Goal: Transaction & Acquisition: Subscribe to service/newsletter

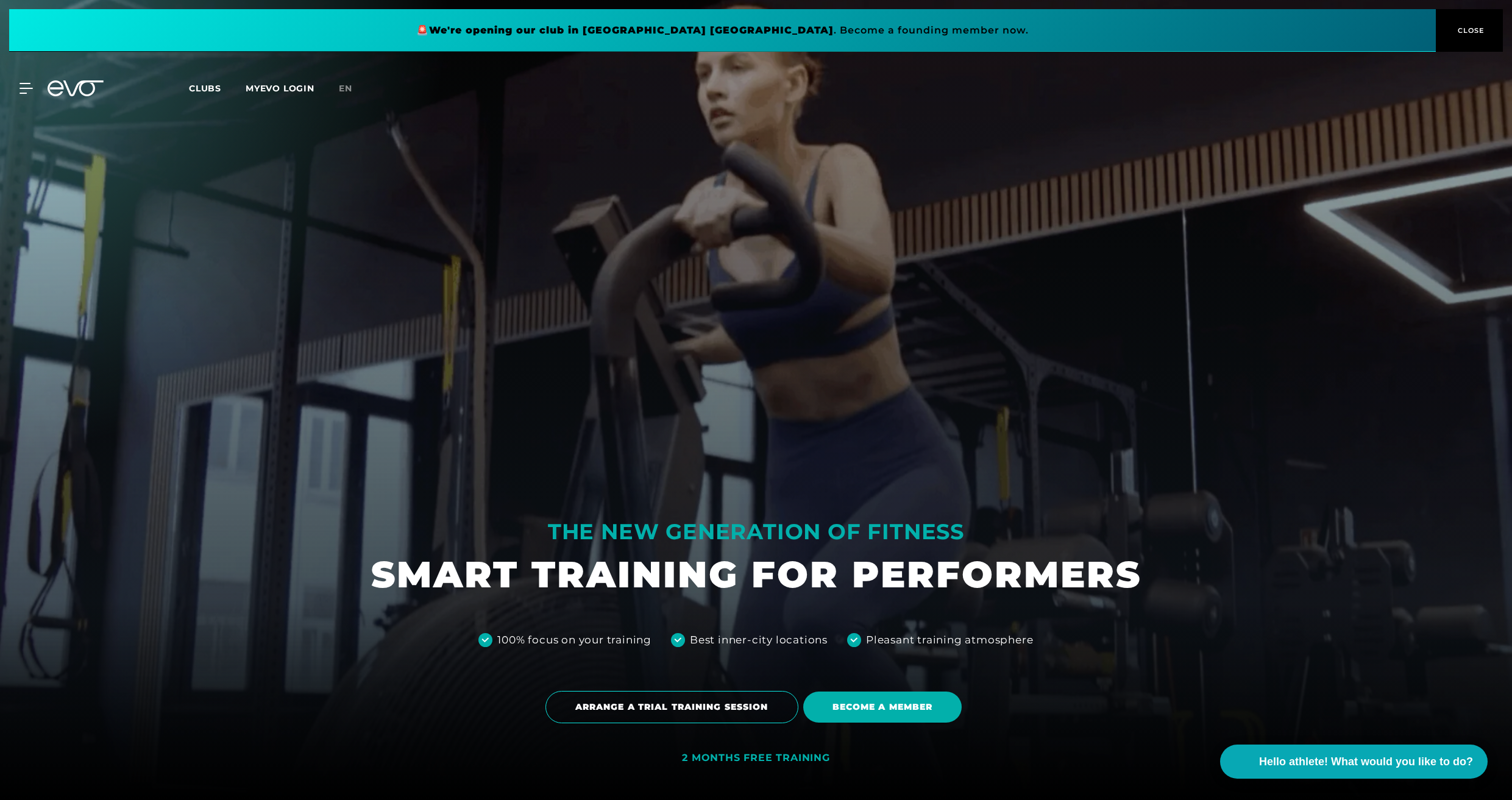
click at [356, 89] on link "en" at bounding box center [352, 88] width 28 height 14
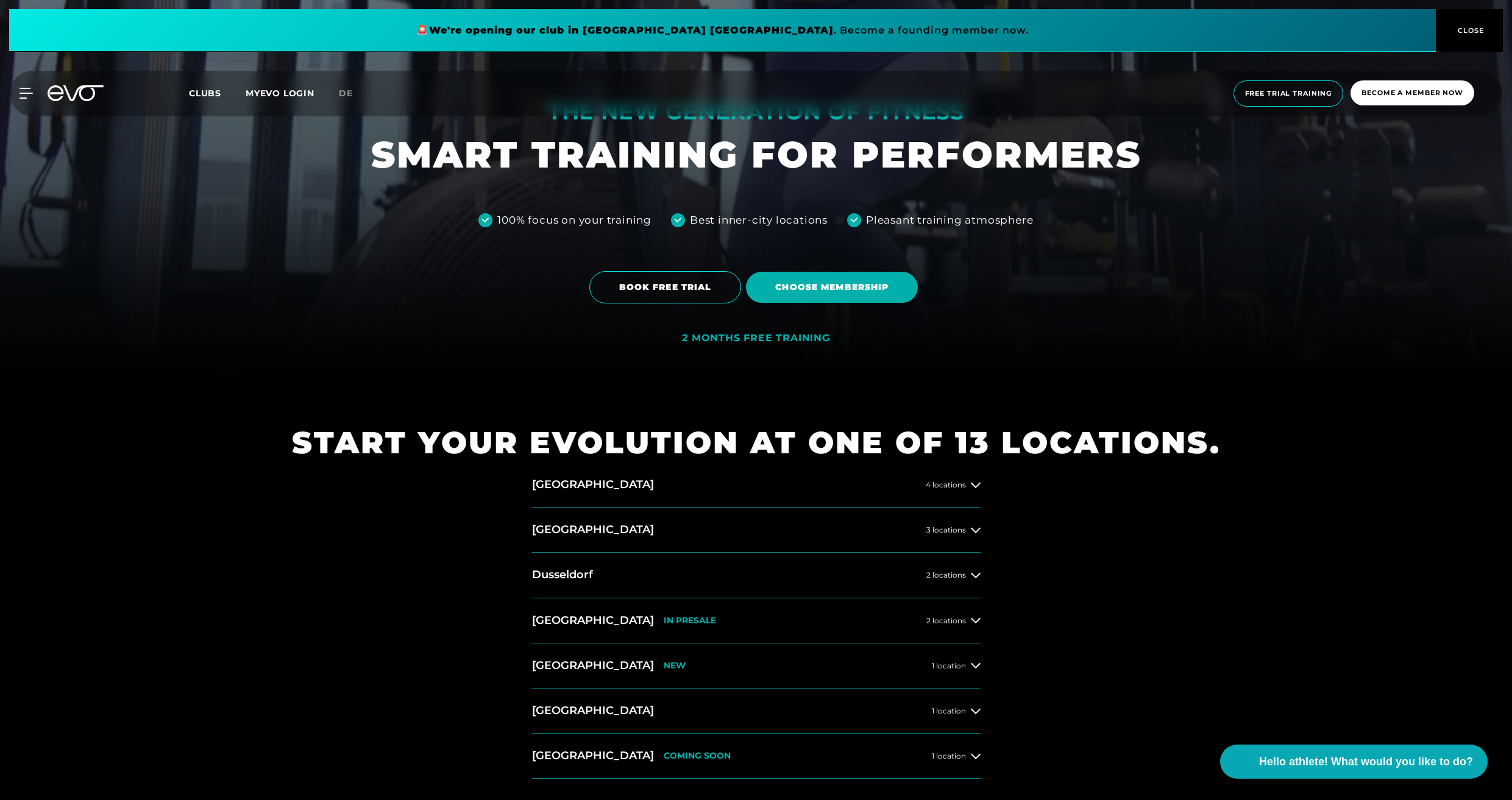
scroll to position [419, 0]
click at [1458, 29] on font "CLOSE" at bounding box center [1471, 30] width 27 height 9
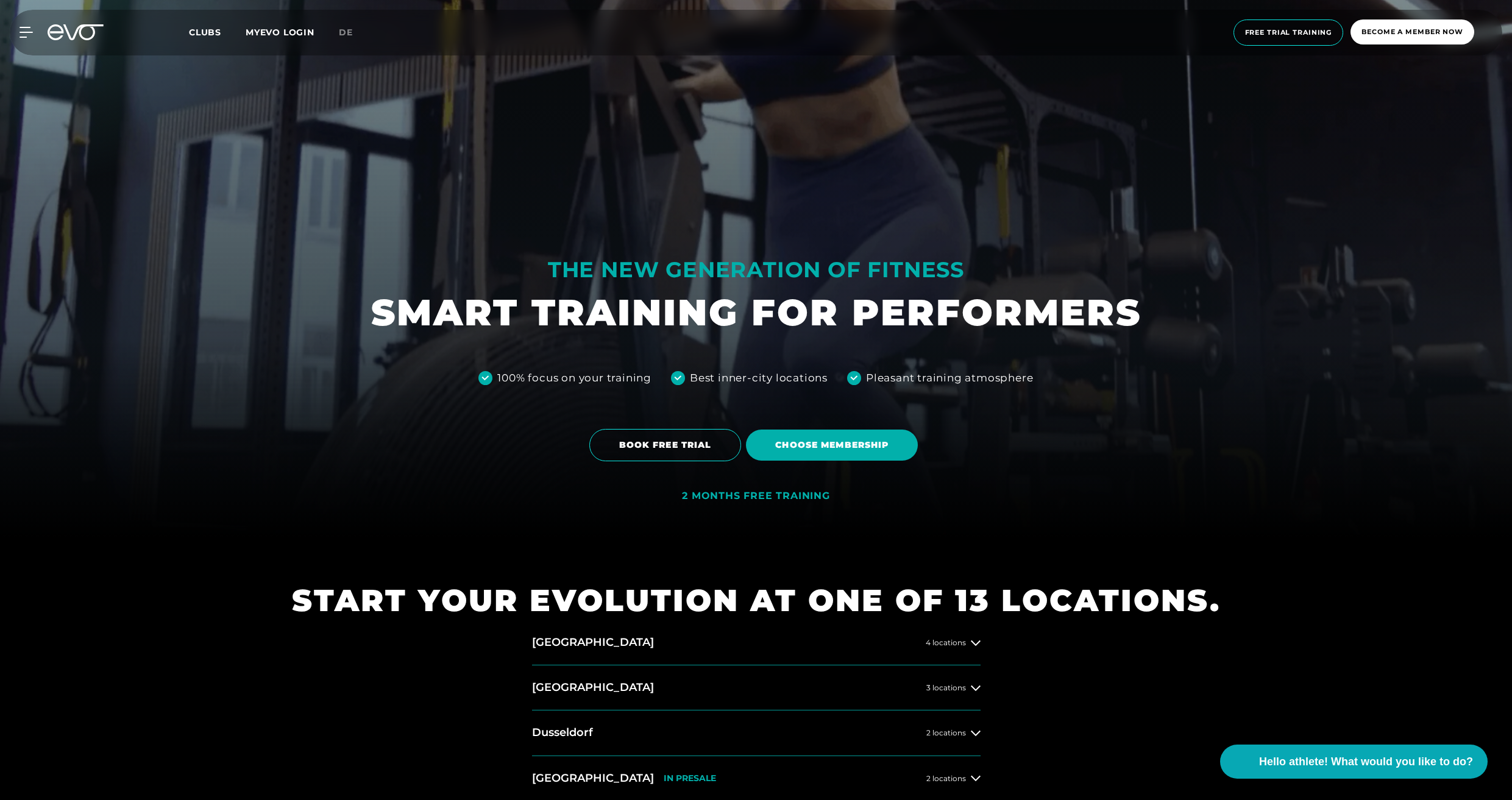
scroll to position [262, 0]
click at [26, 30] on icon at bounding box center [28, 32] width 18 height 11
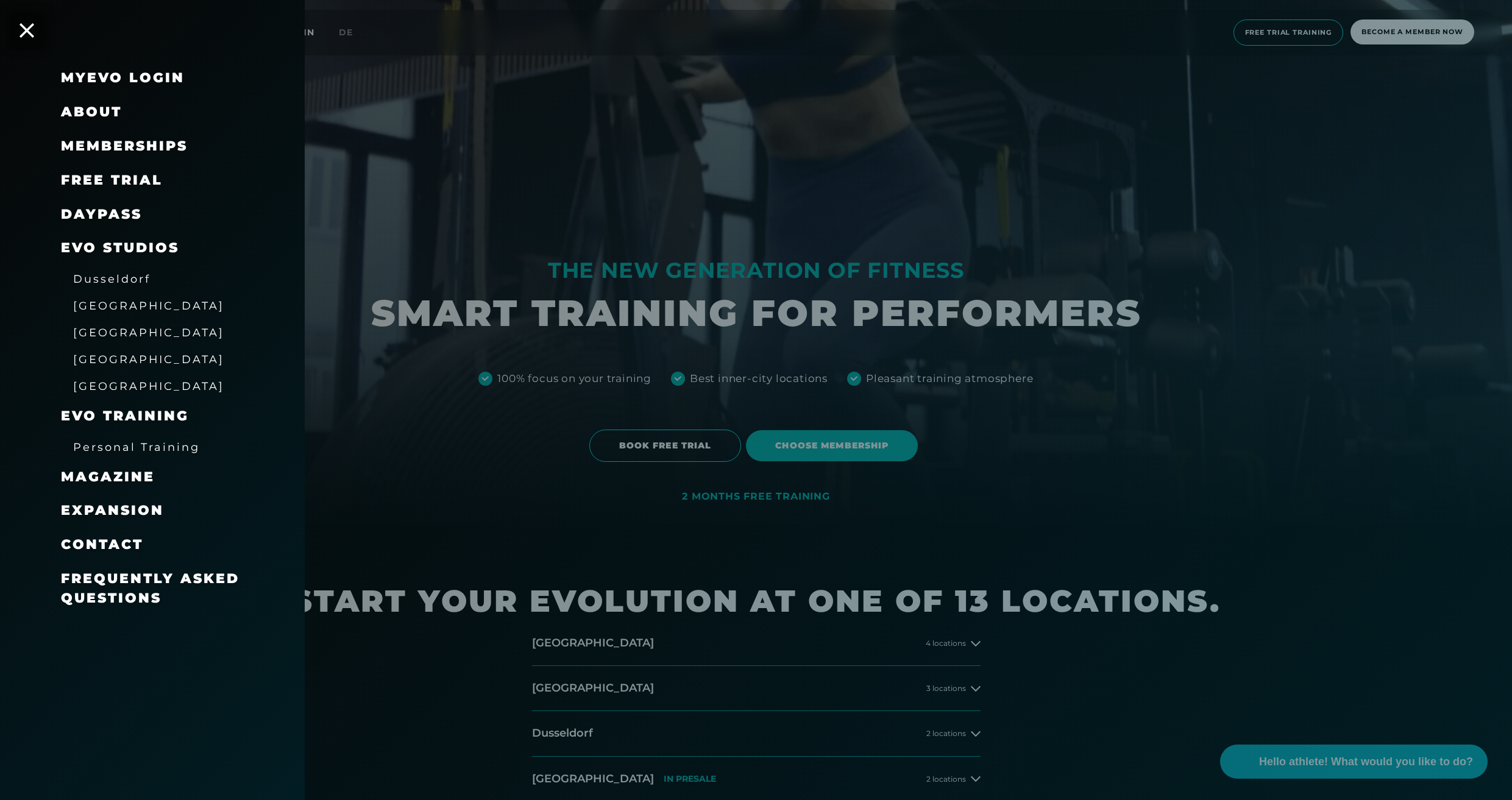
click at [111, 82] on font "MyEVO Login" at bounding box center [123, 78] width 124 height 16
click at [105, 356] on font "[GEOGRAPHIC_DATA]" at bounding box center [149, 359] width 151 height 12
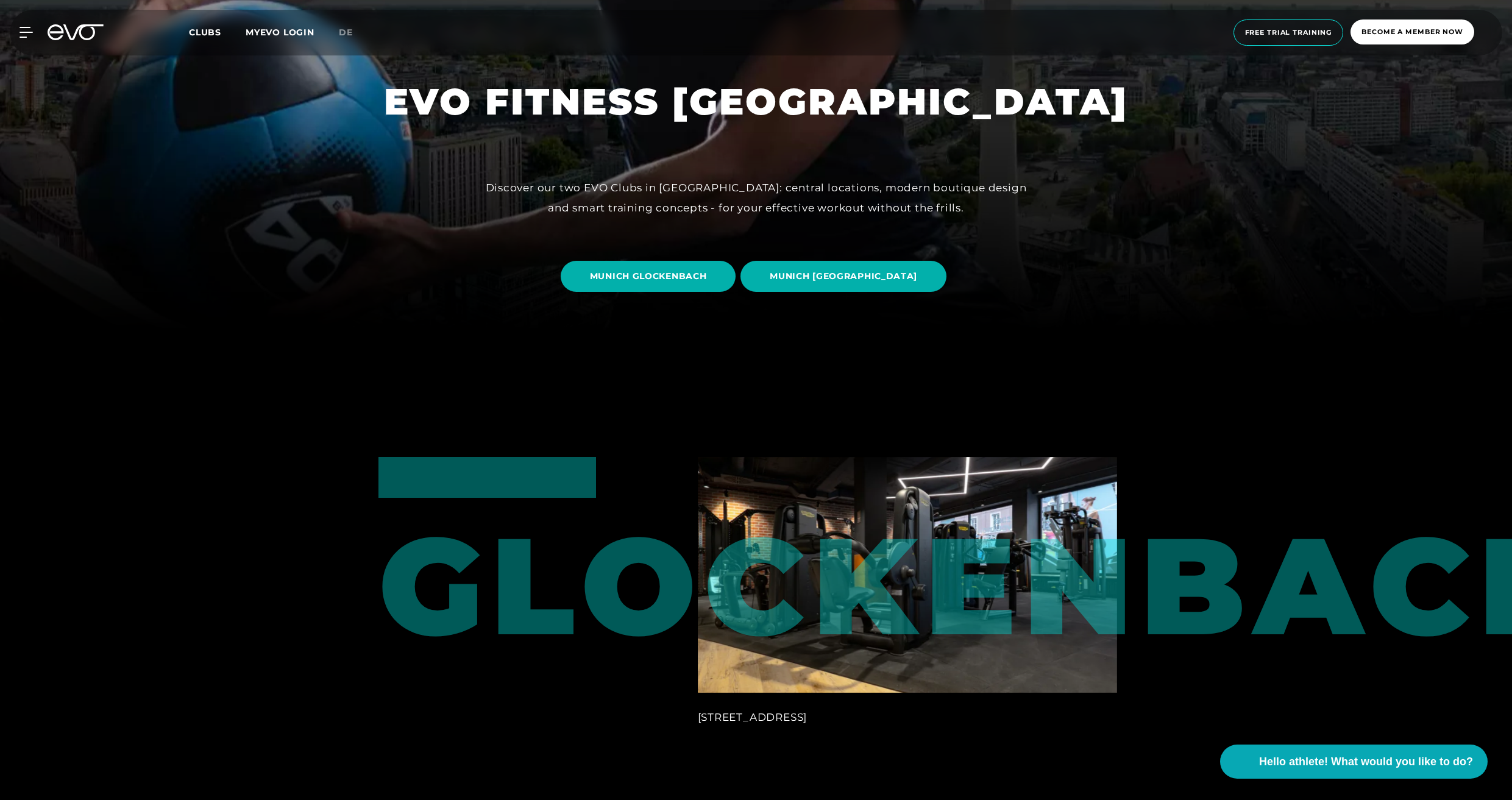
scroll to position [517, 0]
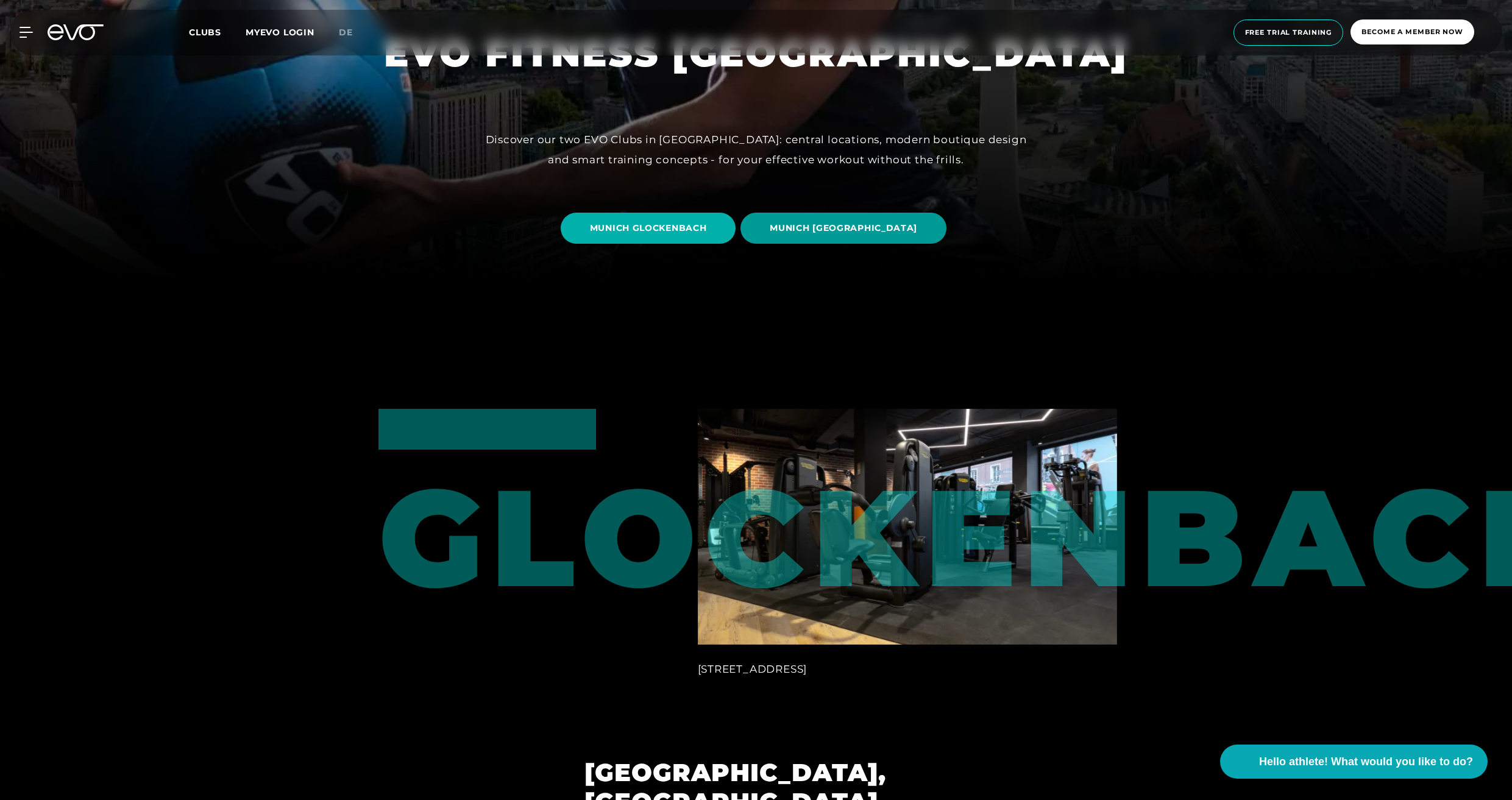
click at [868, 234] on span "MUNICH [GEOGRAPHIC_DATA]" at bounding box center [843, 227] width 147 height 12
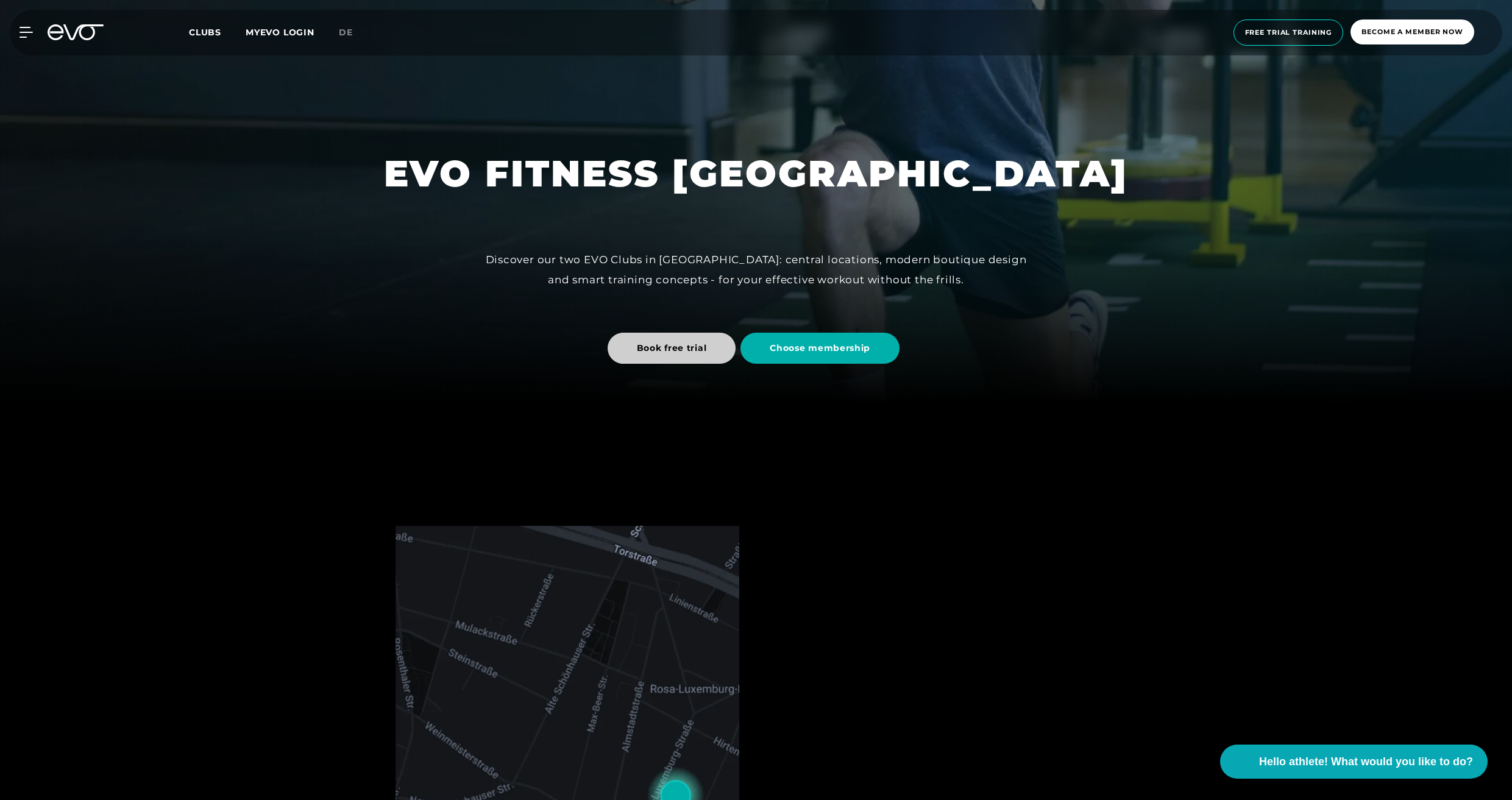
scroll to position [394, 0]
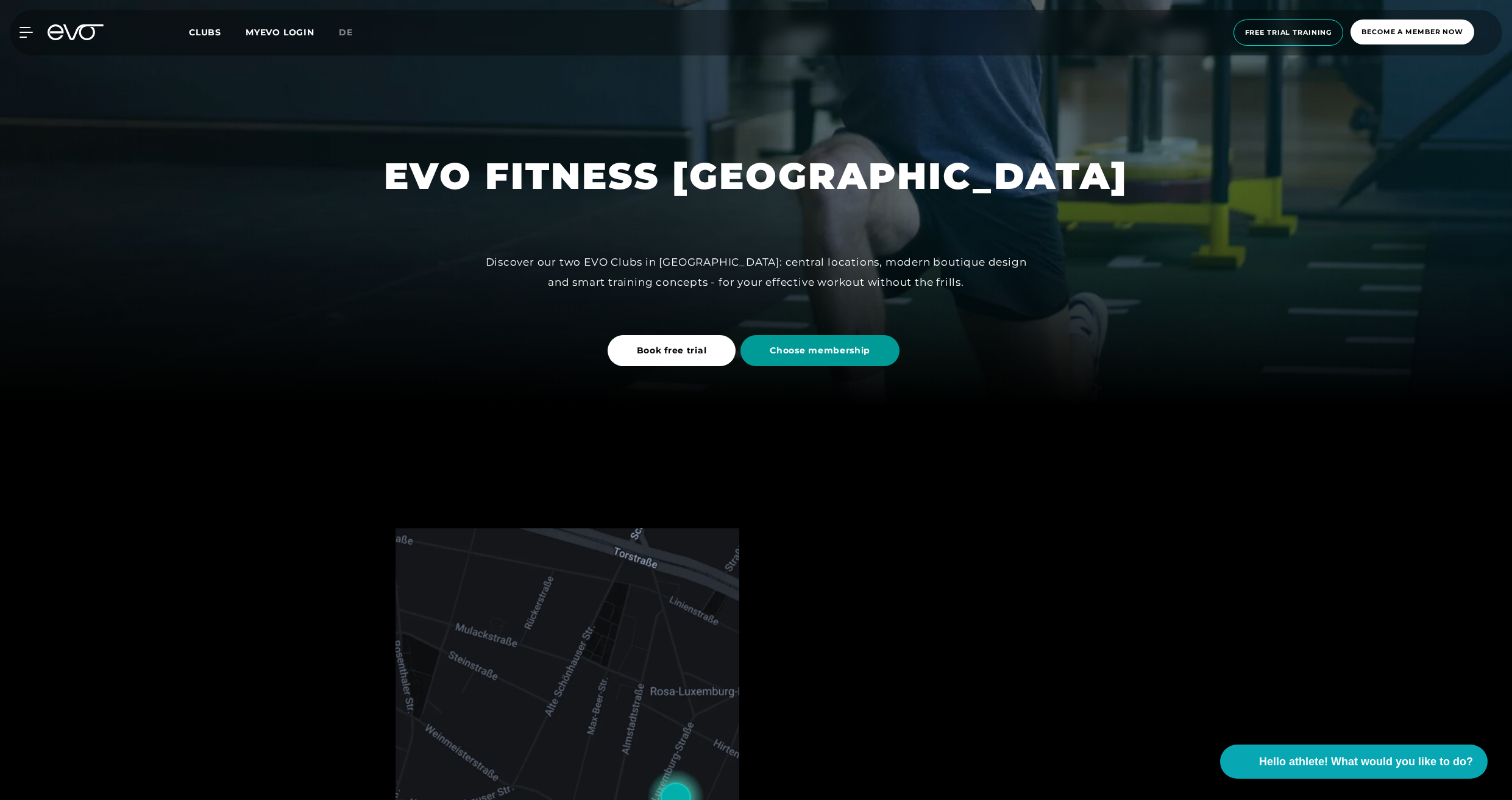
click at [778, 353] on font "Choose membership" at bounding box center [820, 350] width 101 height 11
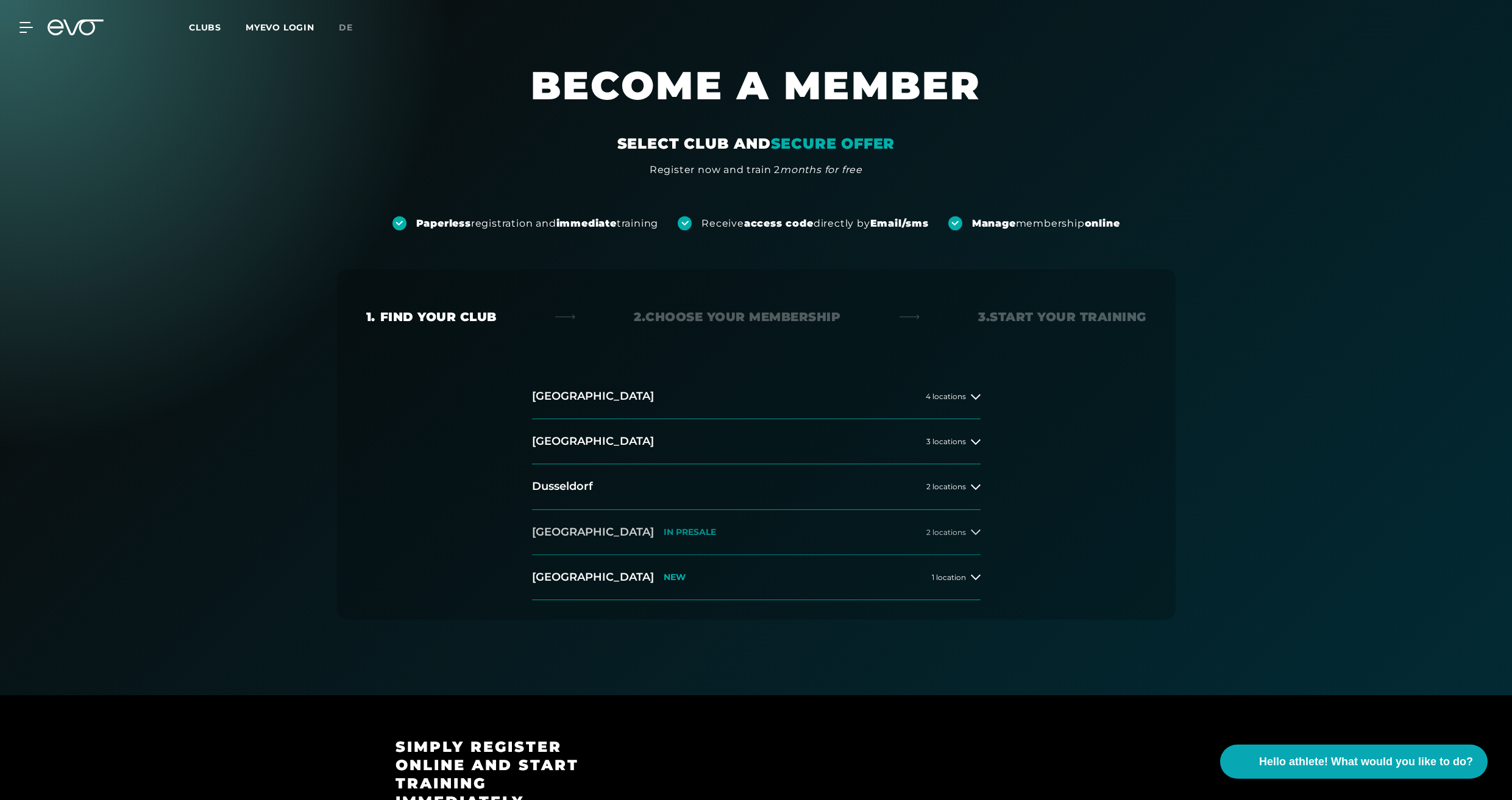
click at [664, 531] on font "IN PRESALE" at bounding box center [690, 532] width 53 height 11
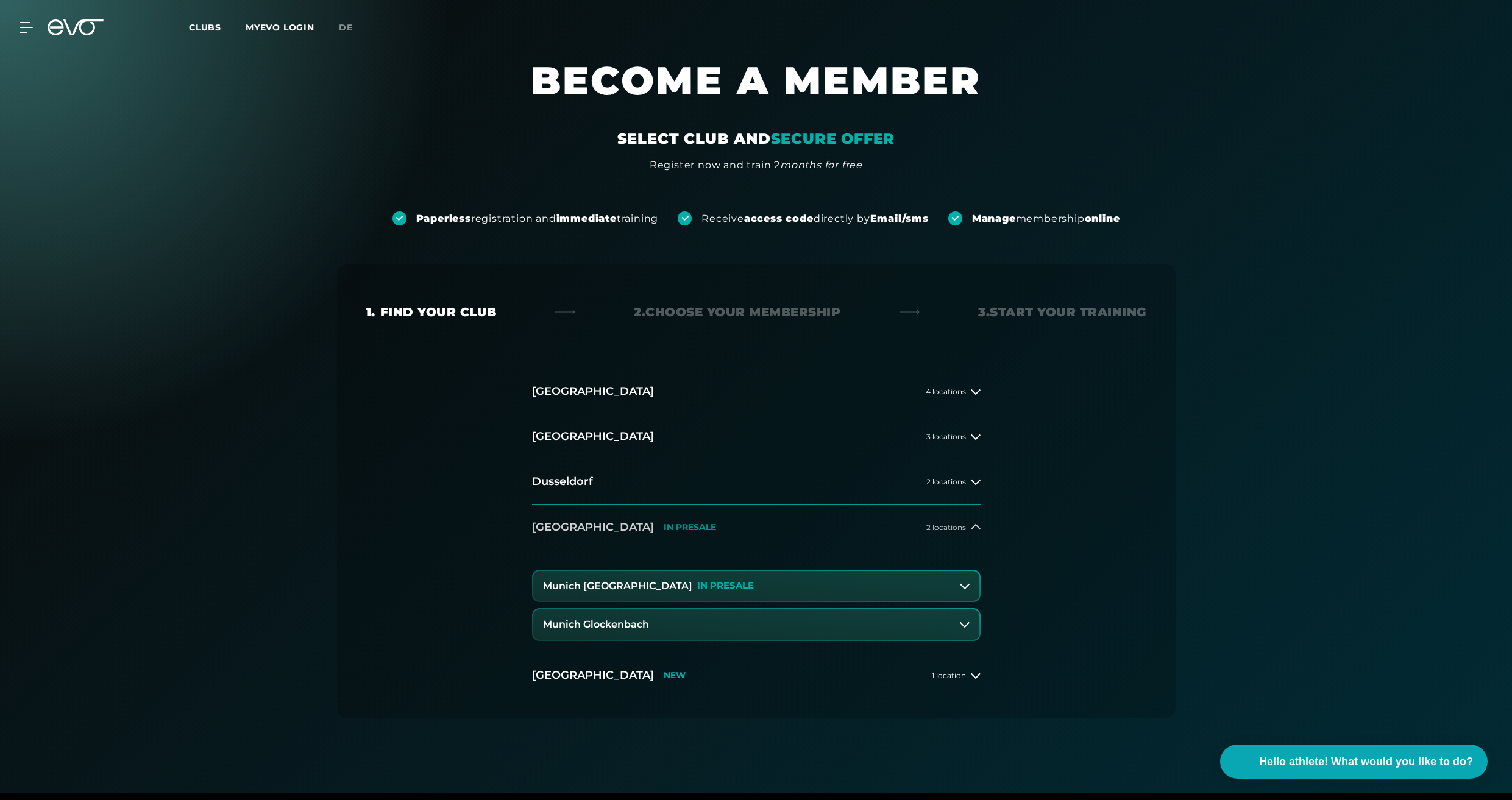
scroll to position [6, 0]
click at [605, 582] on font "Munich [GEOGRAPHIC_DATA]" at bounding box center [617, 585] width 149 height 12
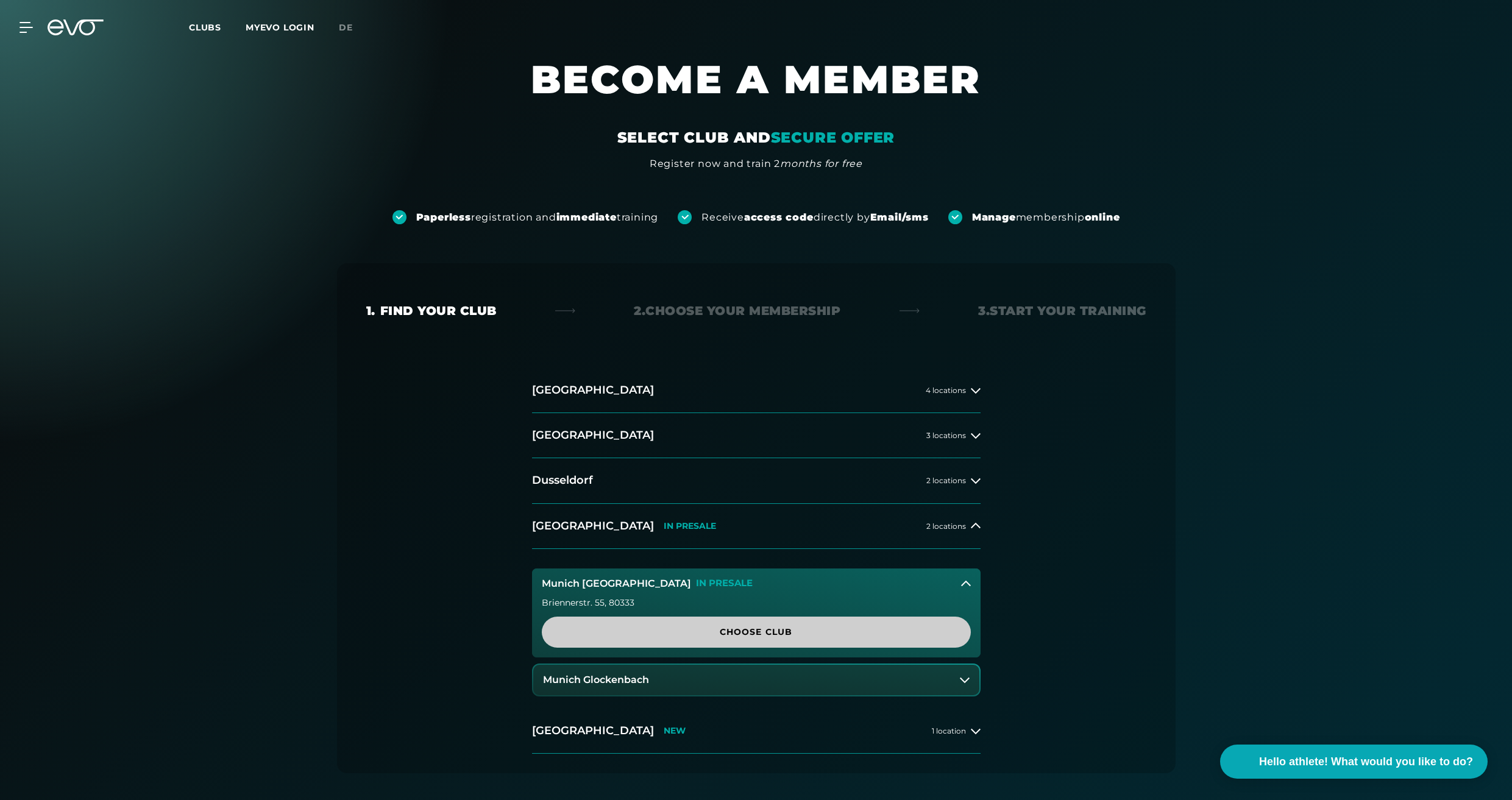
click at [761, 632] on font "Choose Club" at bounding box center [756, 632] width 72 height 11
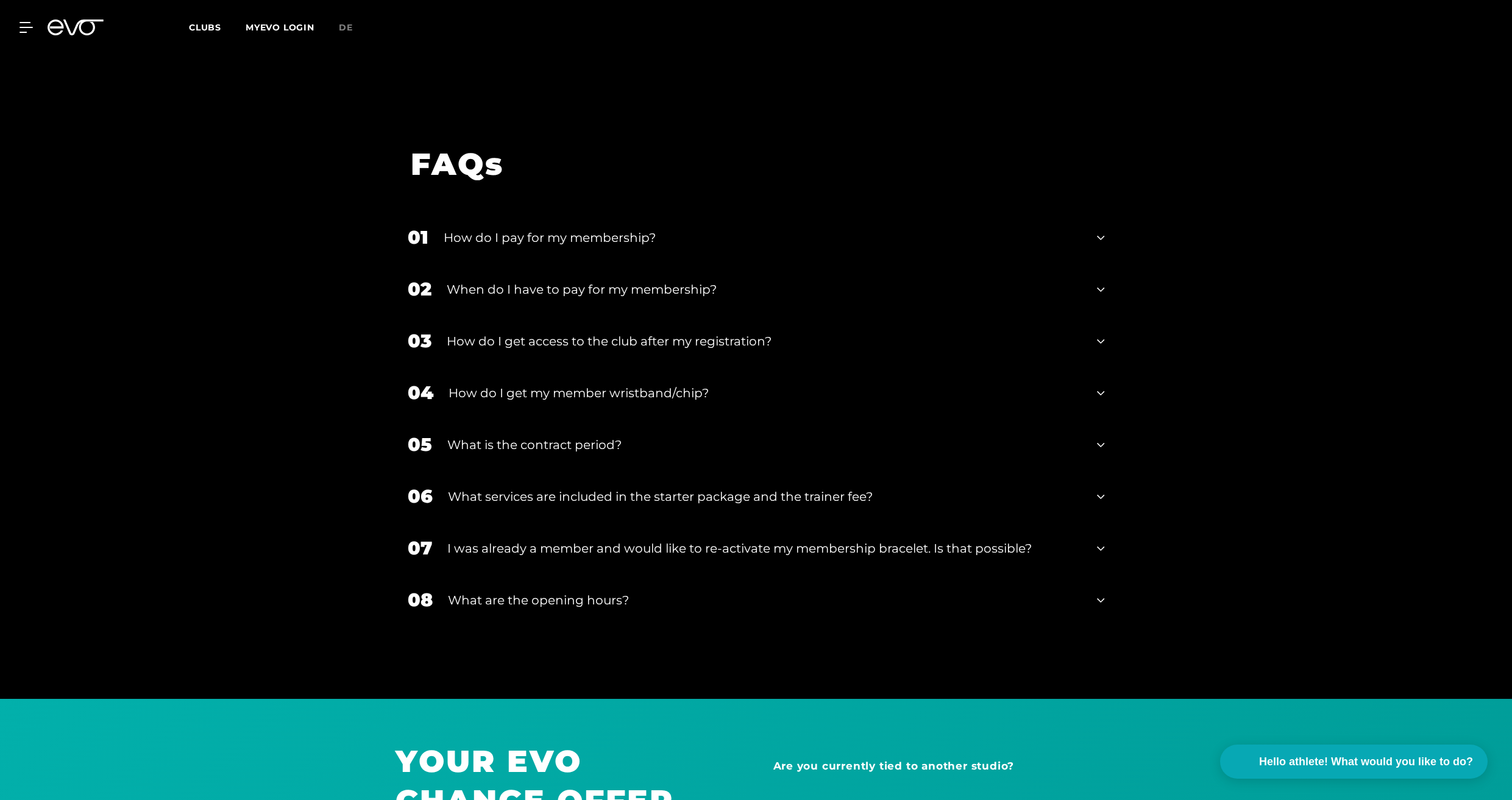
scroll to position [2152, 0]
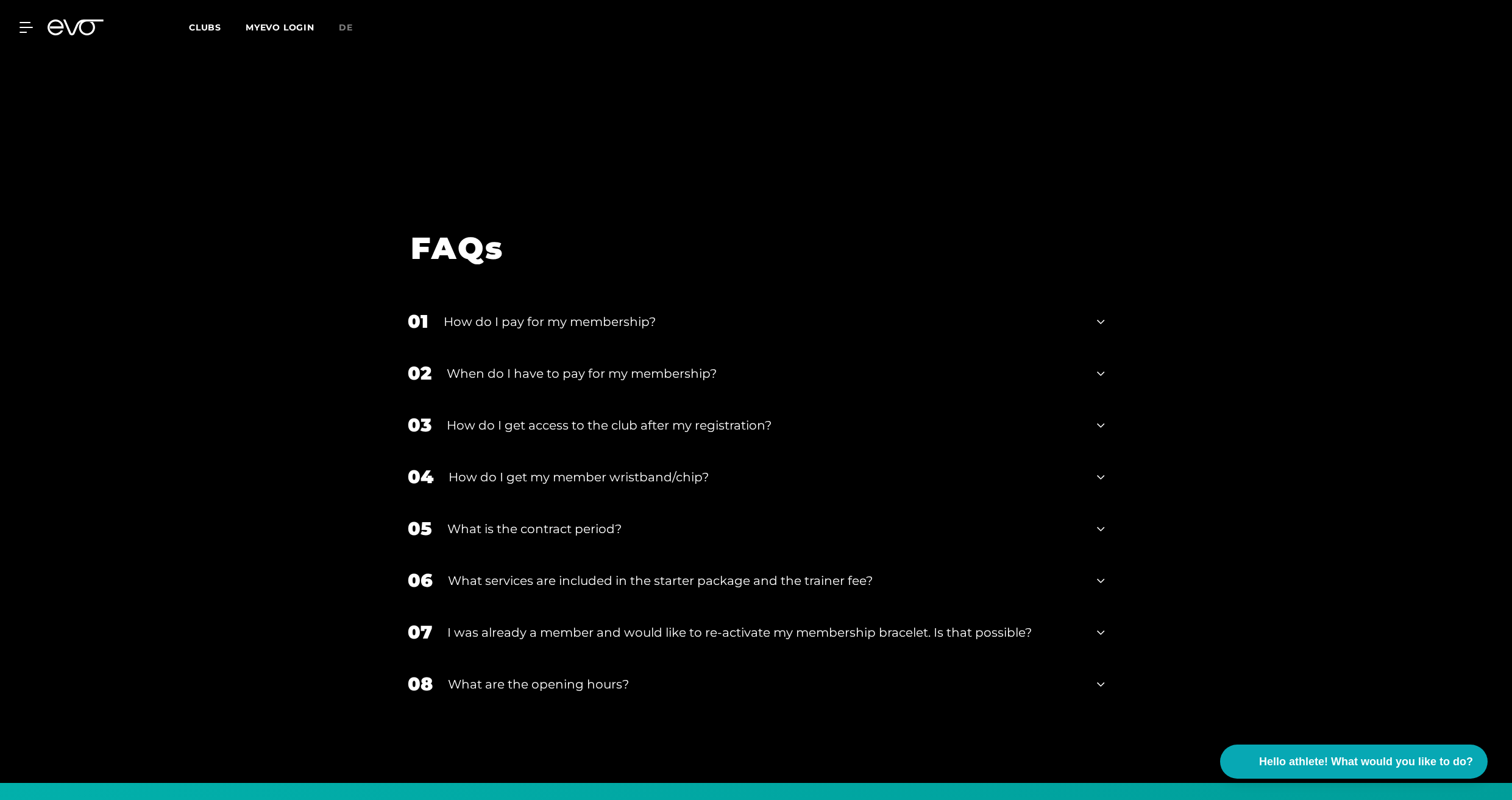
click at [633, 418] on font "How do I get access to the club after my registration?" at bounding box center [609, 425] width 325 height 14
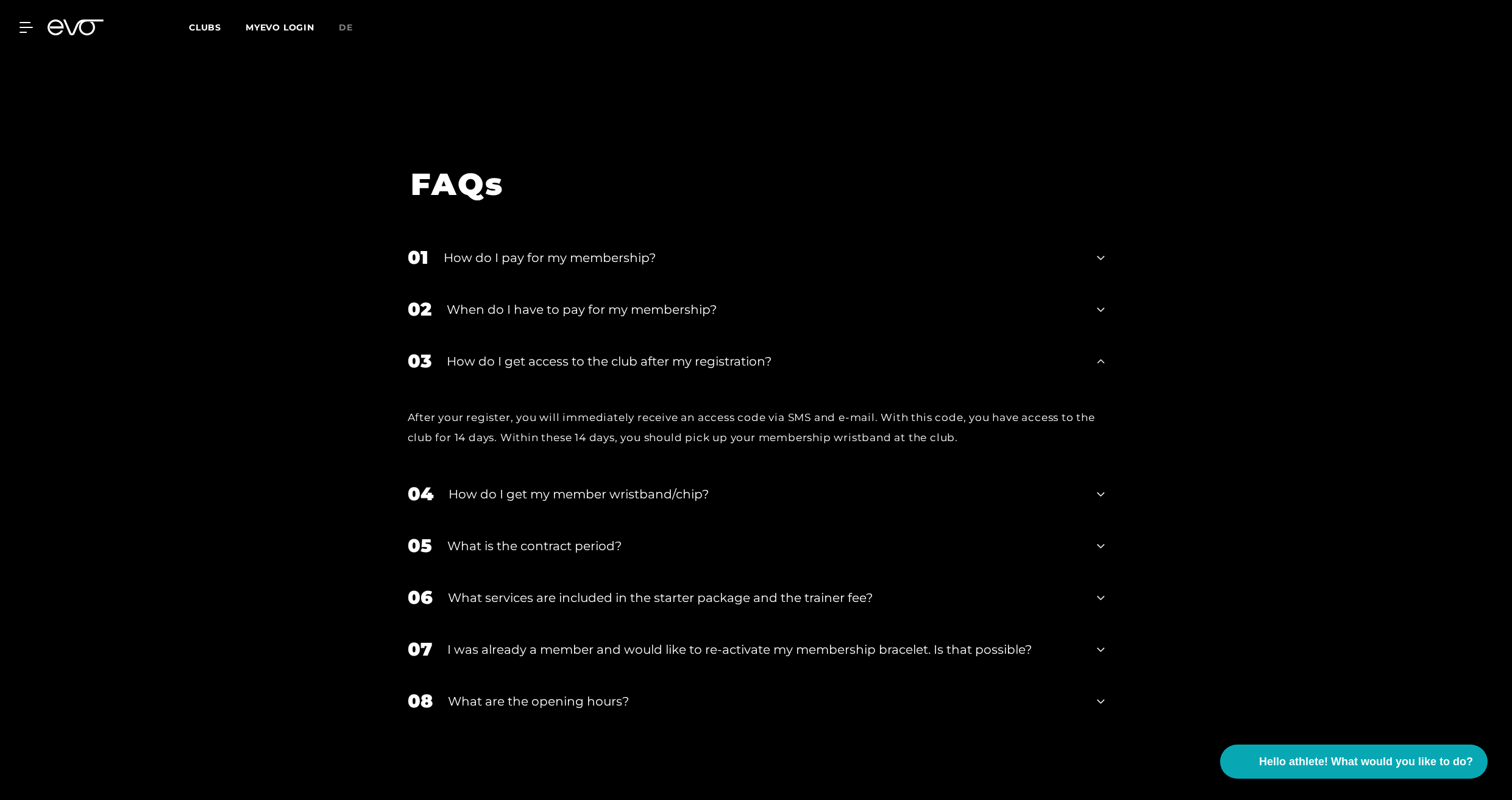
scroll to position [2217, 0]
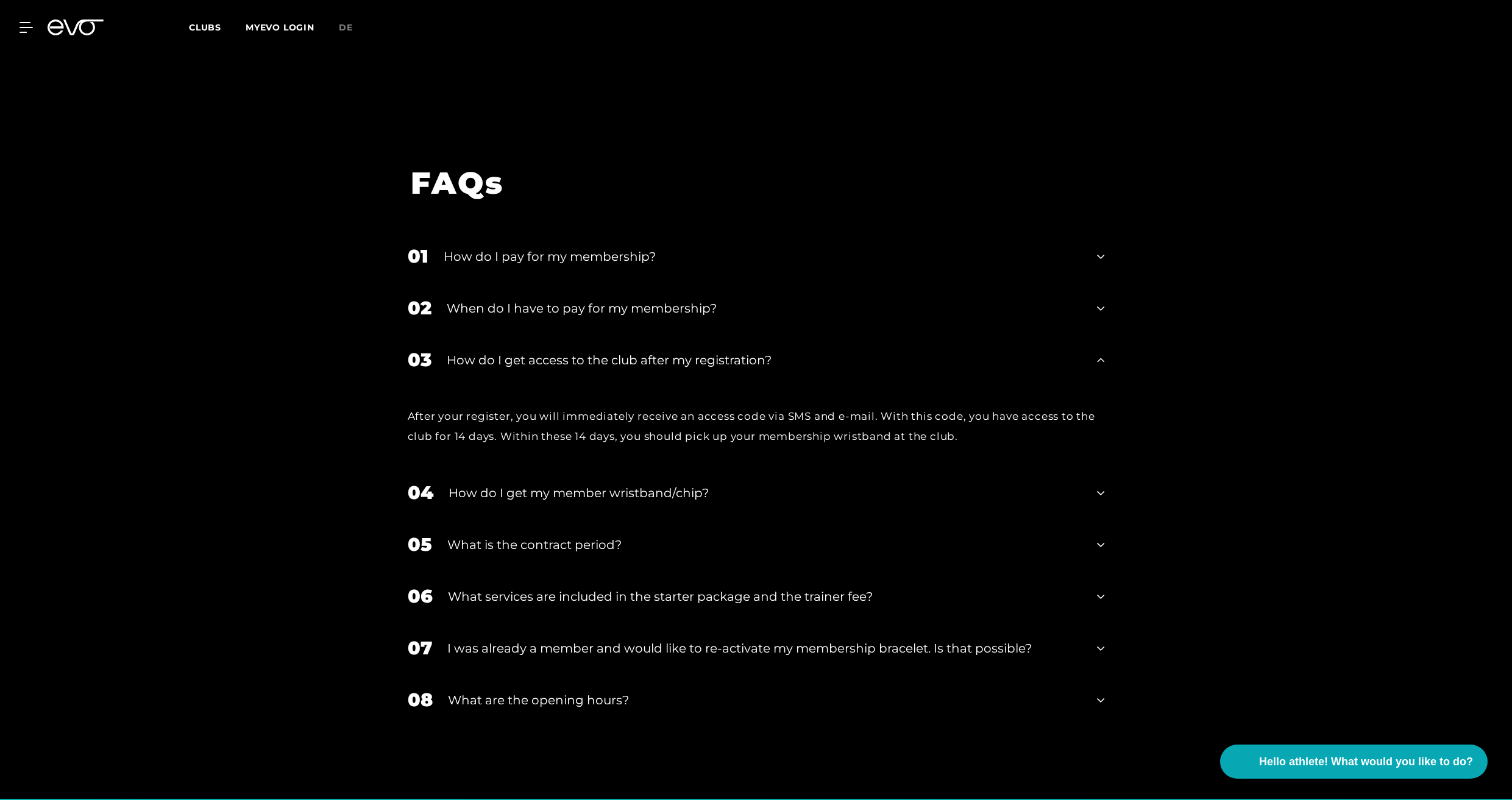
click at [504, 486] on font "How do I get my member wristband/chip?" at bounding box center [579, 493] width 260 height 14
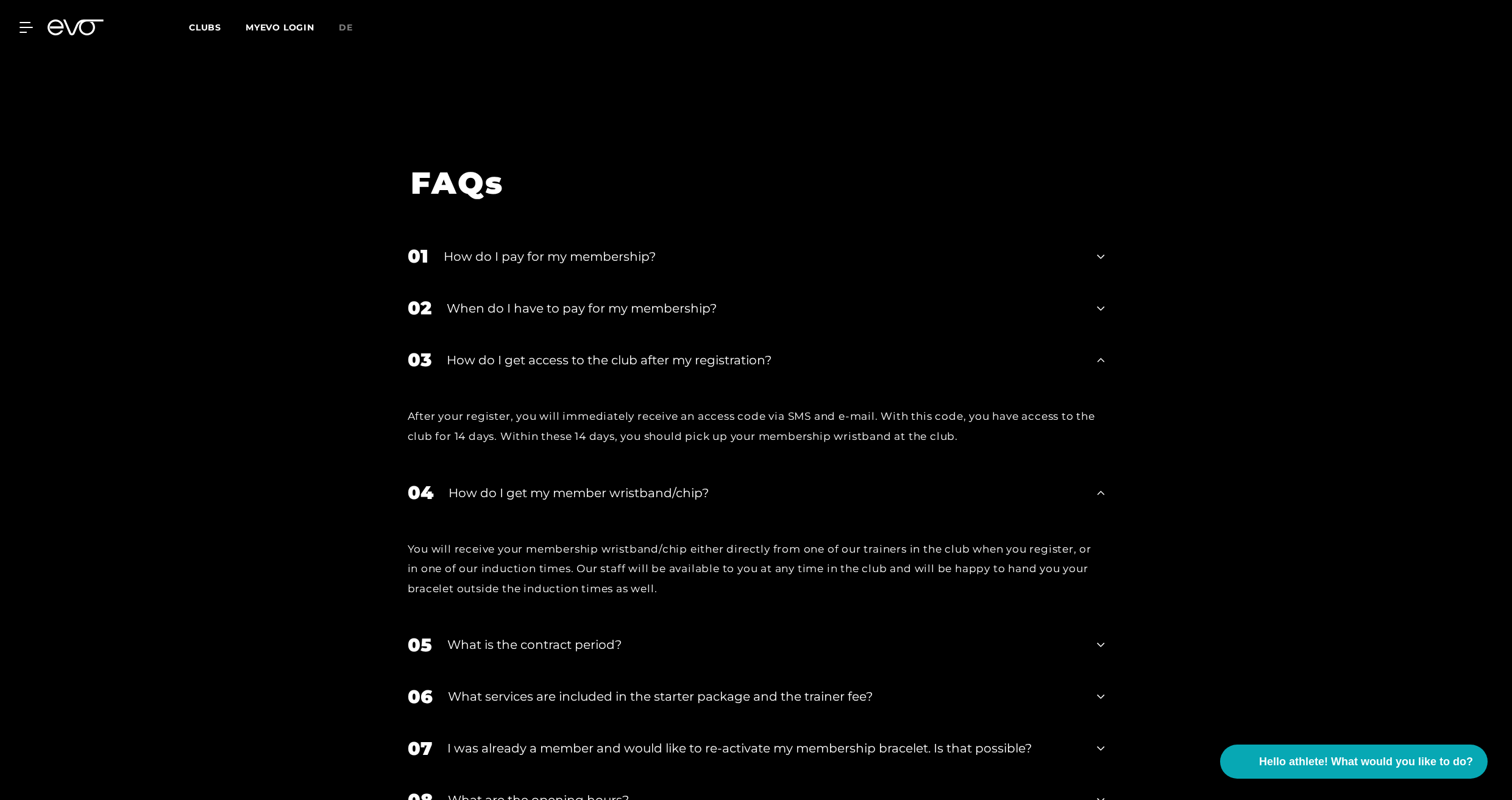
click at [477, 638] on font "What is the contract period?" at bounding box center [534, 645] width 174 height 14
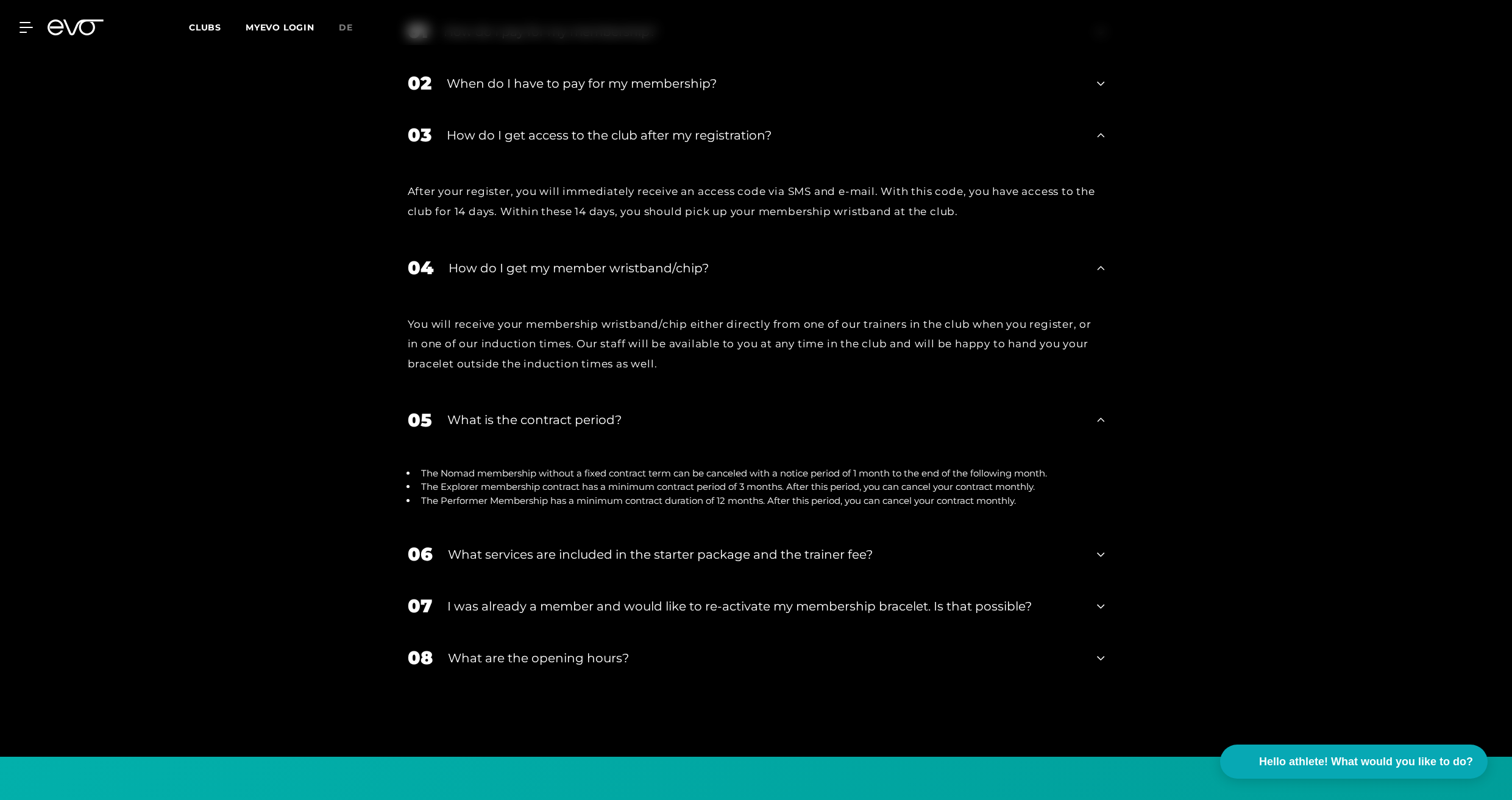
scroll to position [2443, 0]
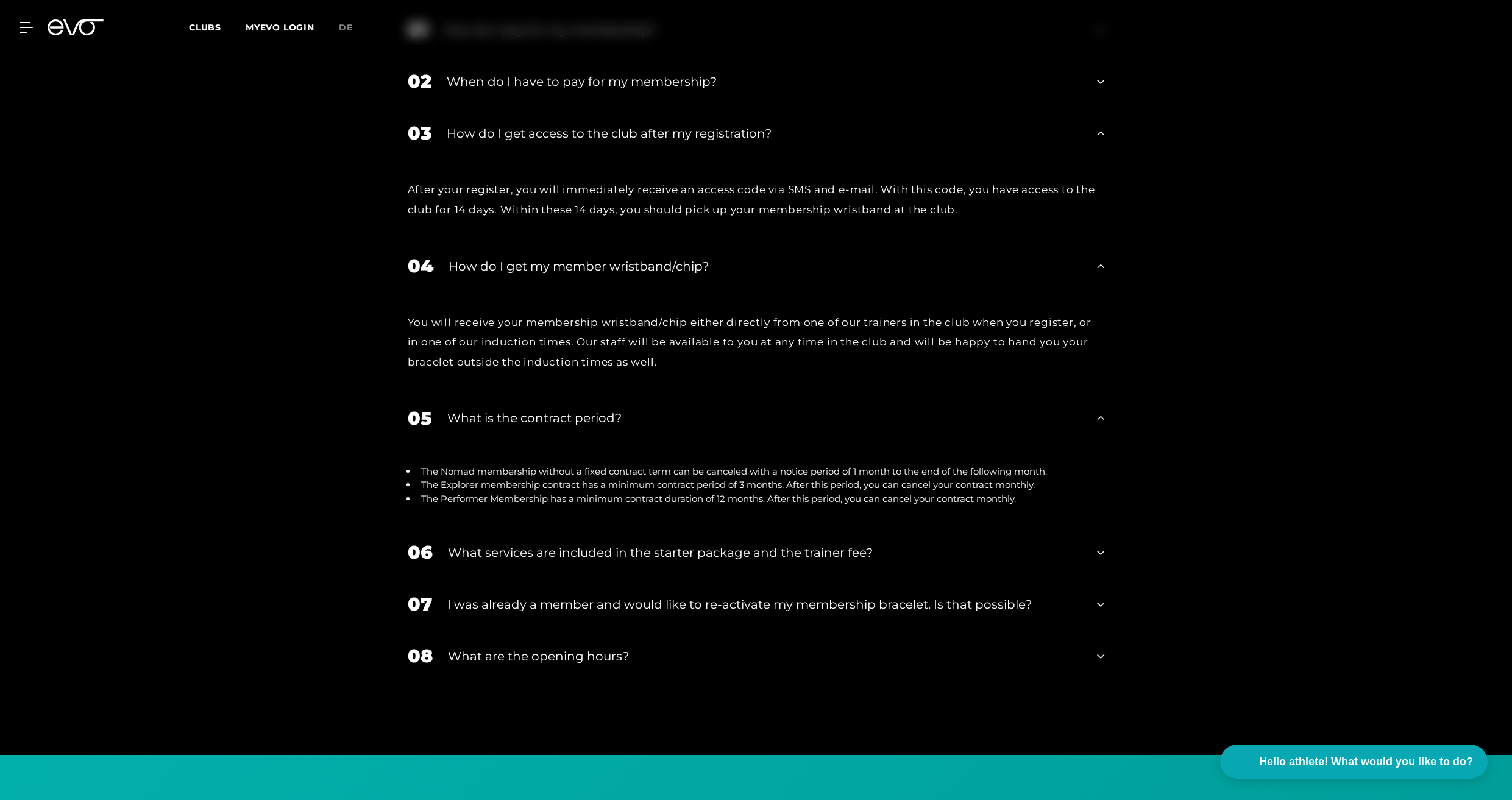
click at [498, 649] on font "What are the opening hours?" at bounding box center [538, 656] width 181 height 14
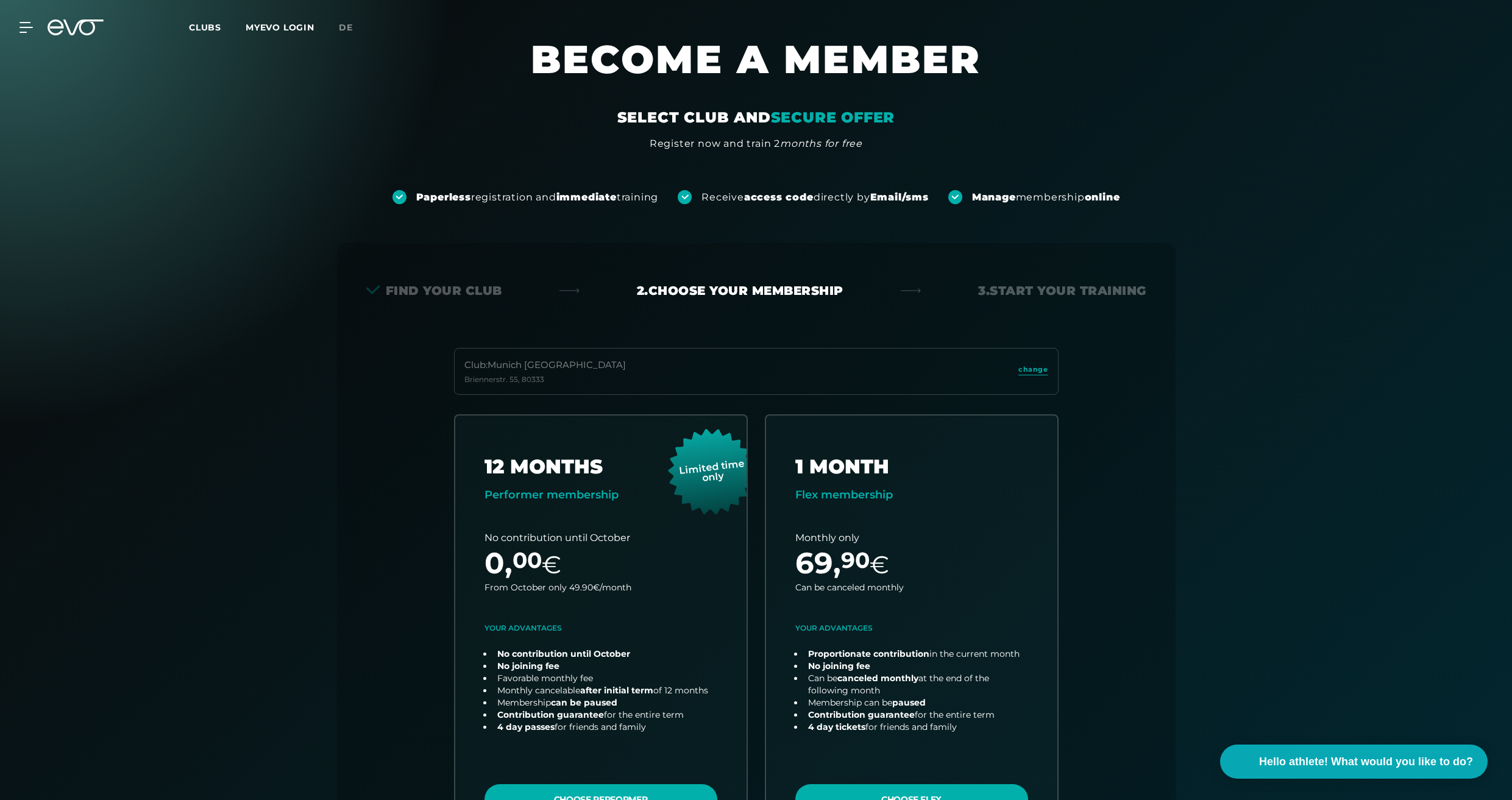
scroll to position [0, 0]
